Goal: Task Accomplishment & Management: Manage account settings

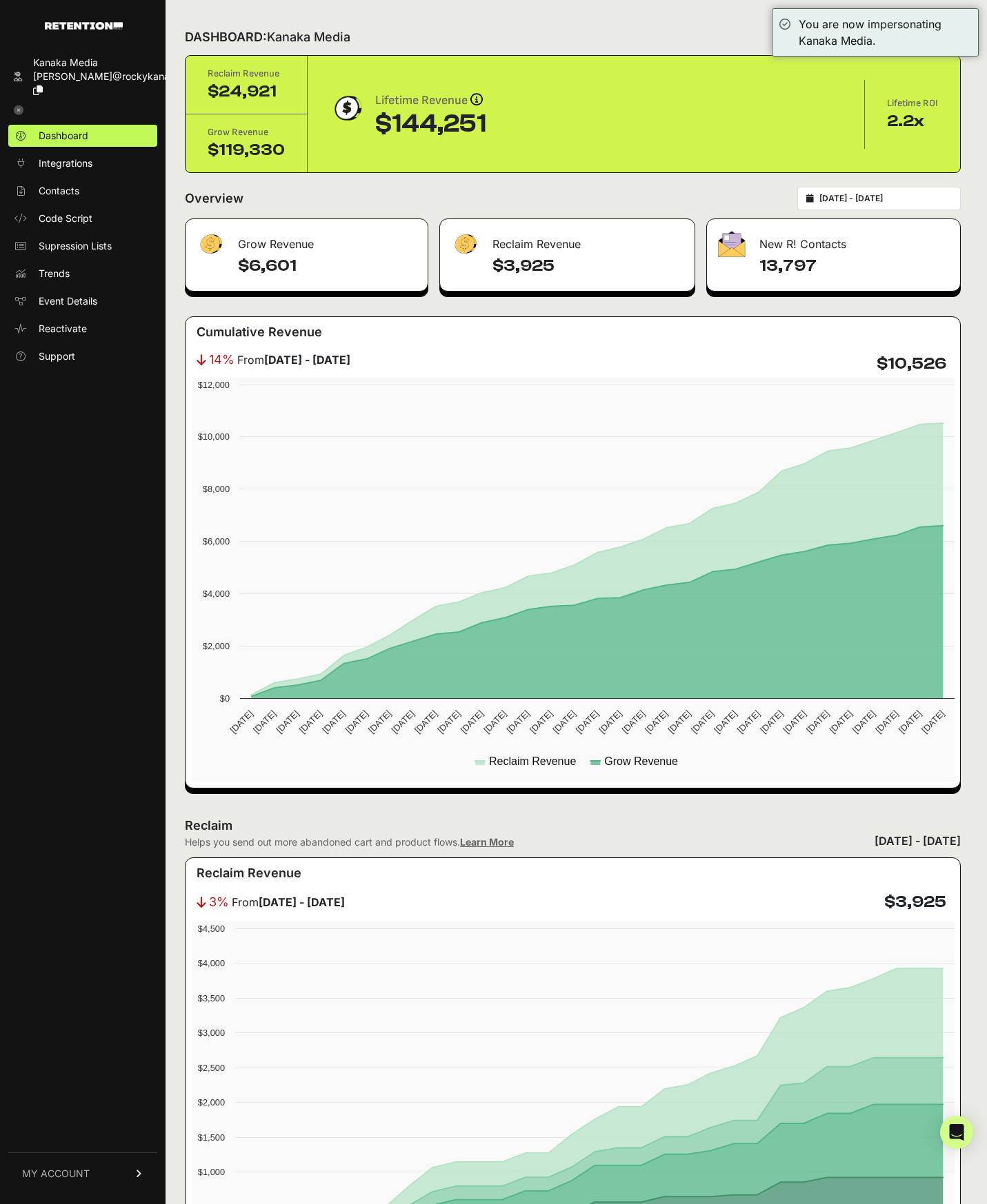
click at [79, 1179] on span "MY ACCOUNT" at bounding box center [56, 1173] width 68 height 13
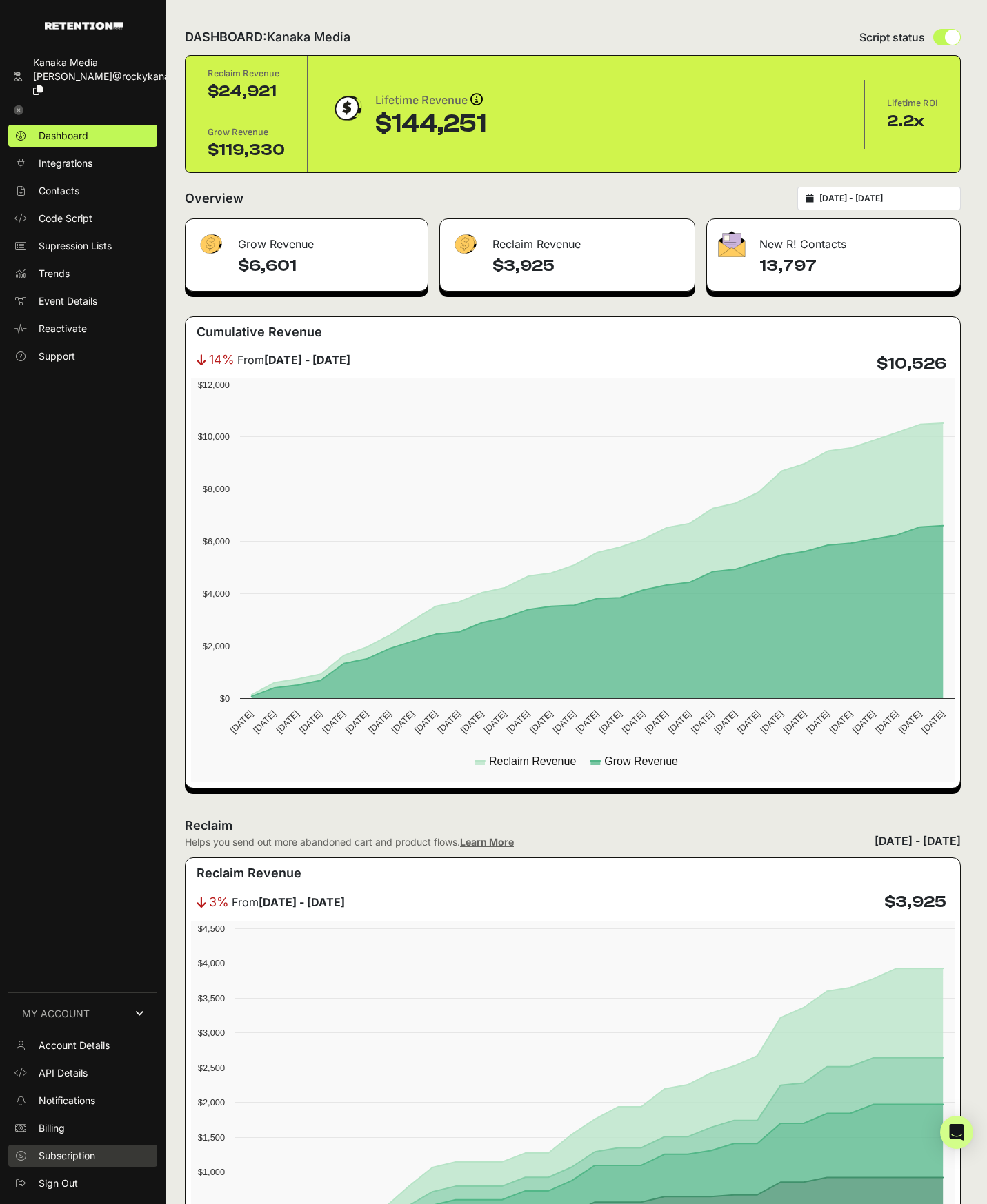
click at [80, 1157] on span "Subscription" at bounding box center [66, 1156] width 56 height 13
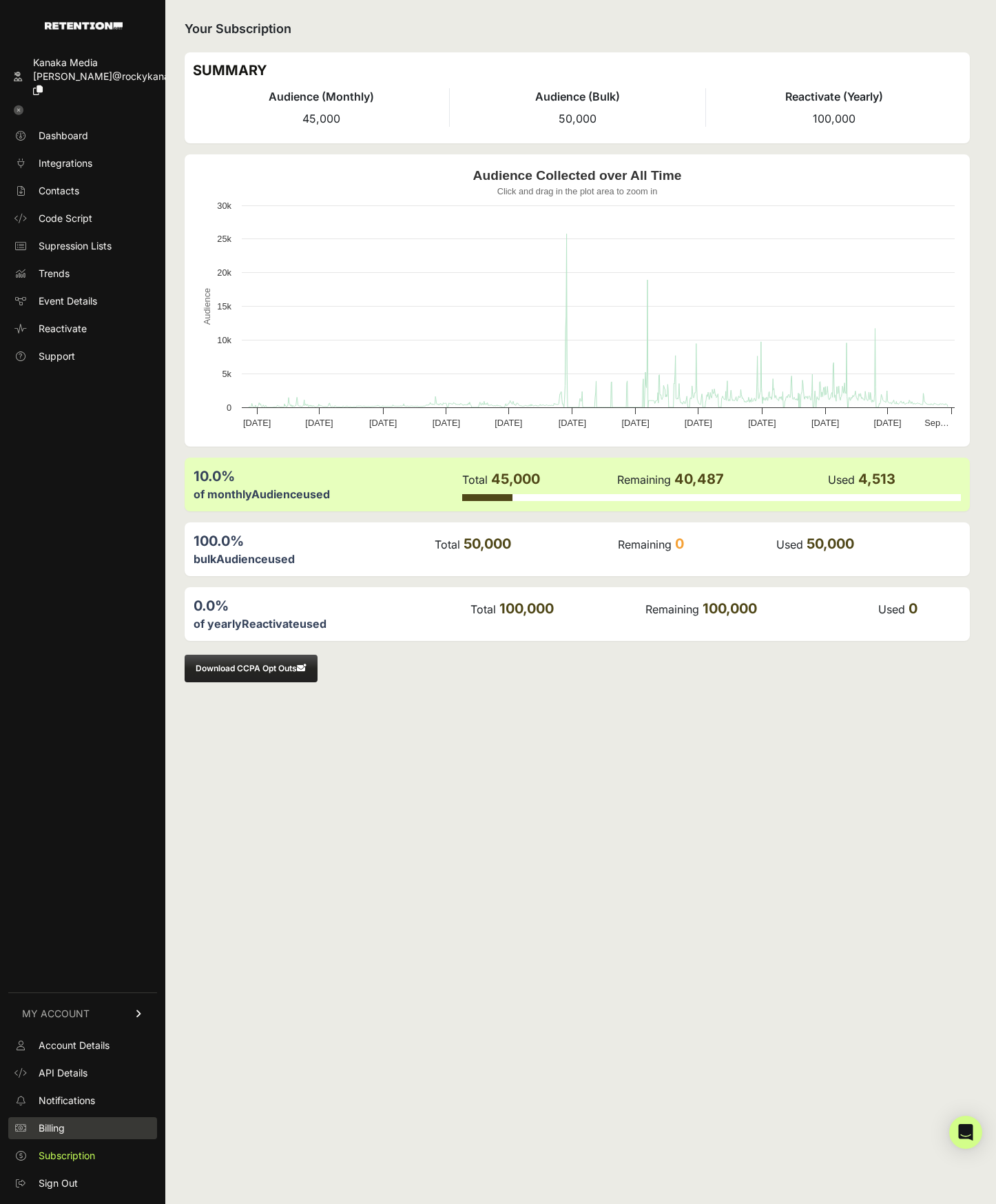
click at [53, 1131] on span "Billing" at bounding box center [51, 1128] width 26 height 13
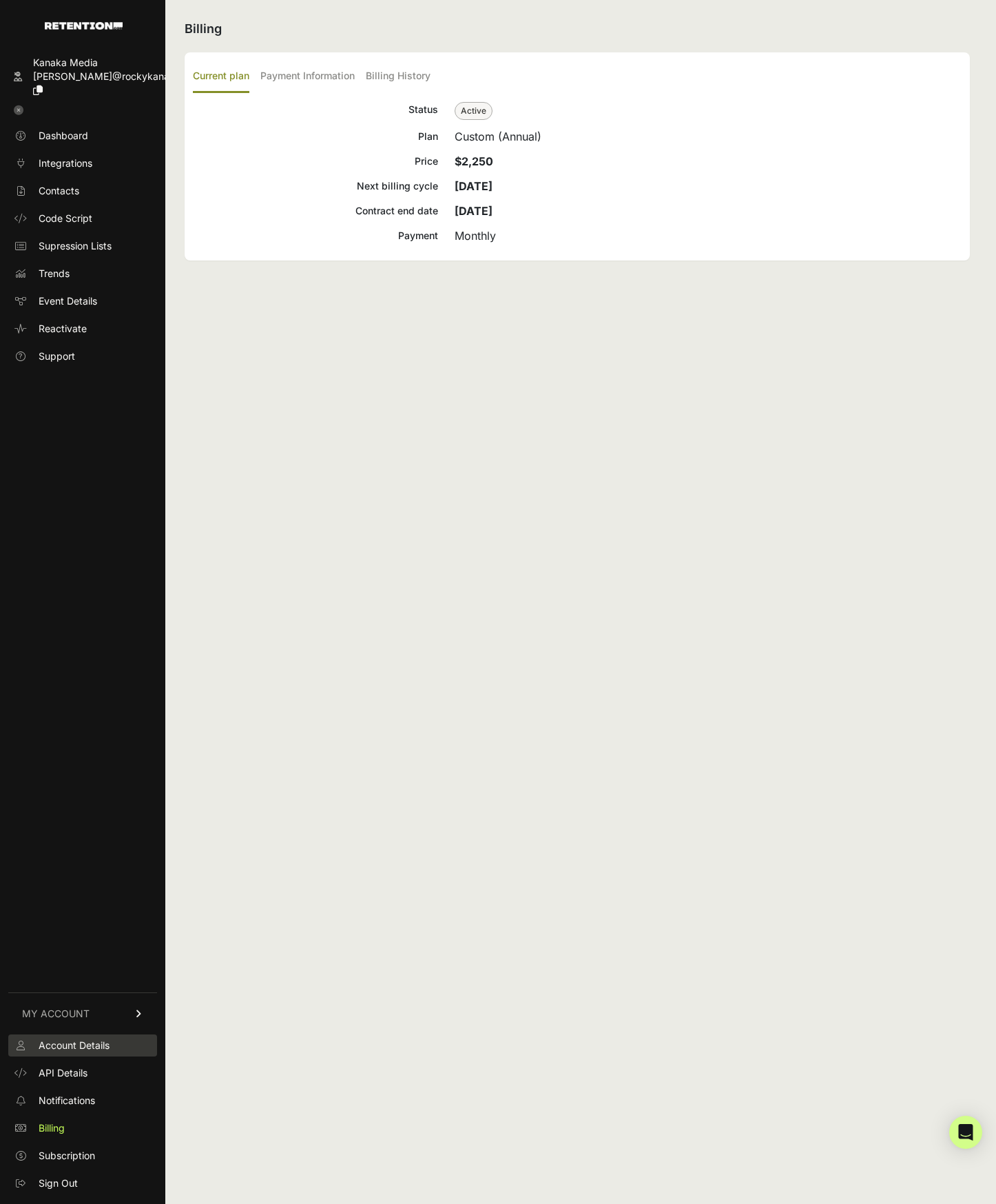
click at [76, 1044] on span "Account Details" at bounding box center [74, 1045] width 71 height 13
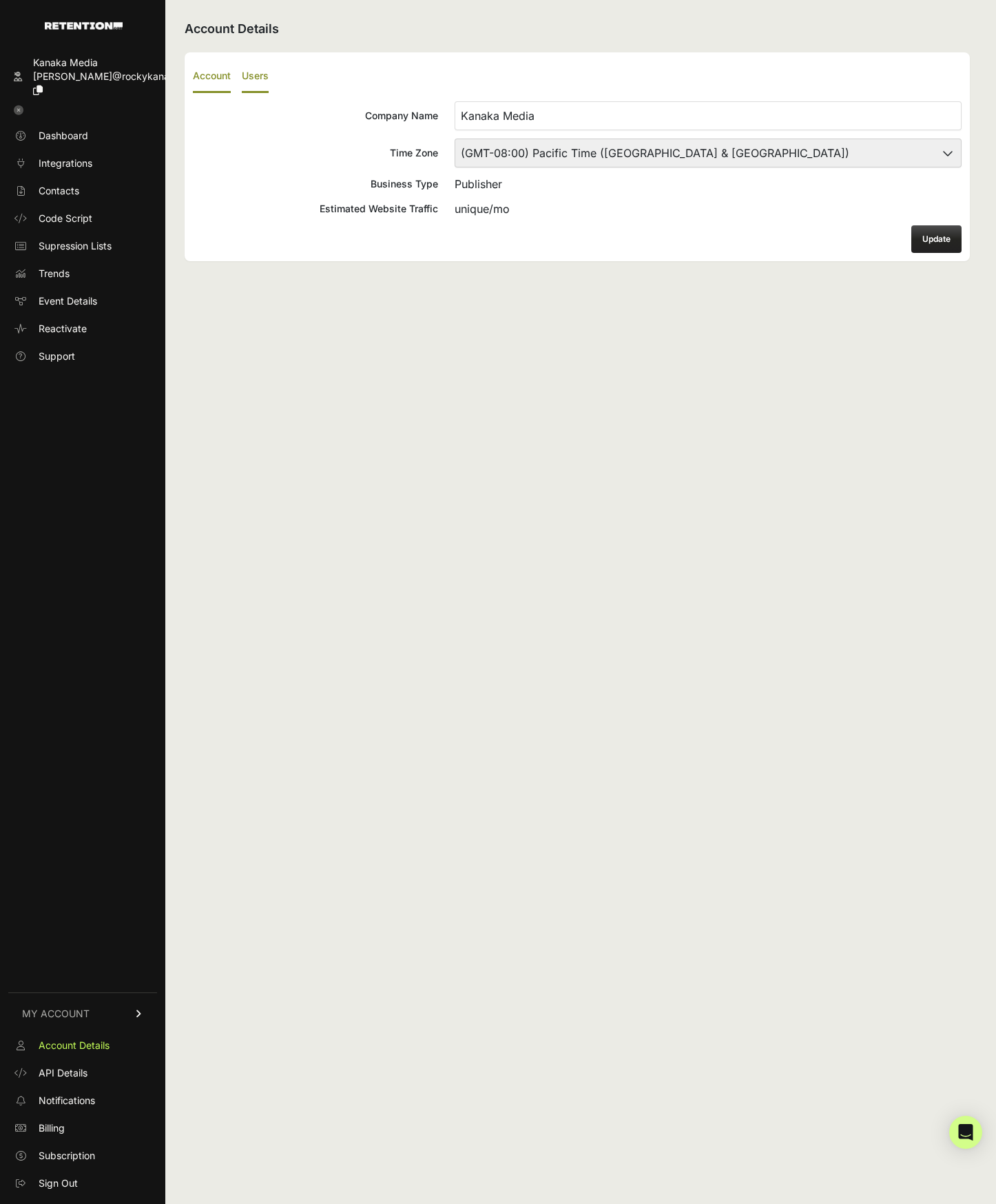
click at [261, 81] on label "Users" at bounding box center [255, 77] width 27 height 33
click at [0, 0] on input "Users" at bounding box center [0, 0] width 0 height 0
